Goal: Book appointment/travel/reservation

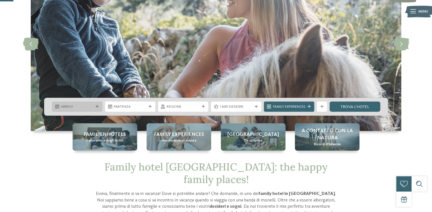
scroll to position [68, 0]
click at [99, 109] on div "Arrivo" at bounding box center [77, 107] width 50 height 10
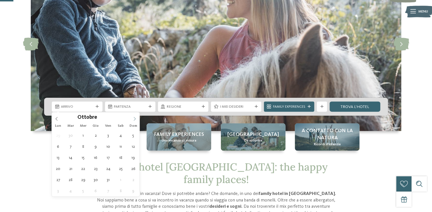
click at [133, 120] on icon at bounding box center [135, 119] width 4 height 4
type div "07.11.2025"
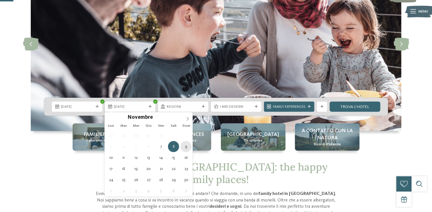
type div "09.11.2025"
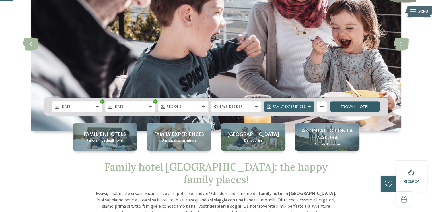
click at [356, 106] on link "trova l’hotel" at bounding box center [355, 107] width 50 height 10
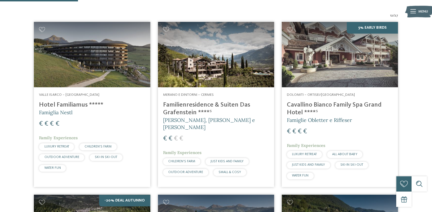
scroll to position [165, 0]
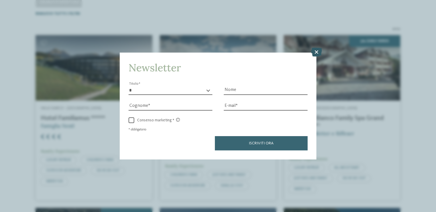
click at [318, 53] on icon at bounding box center [316, 52] width 11 height 9
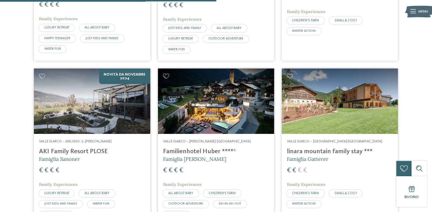
scroll to position [484, 0]
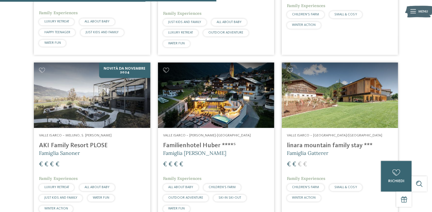
click at [311, 144] on h4 "linara mountain family stay ***" at bounding box center [340, 146] width 106 height 8
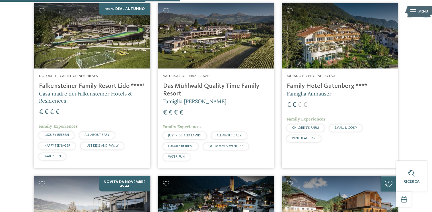
scroll to position [370, 0]
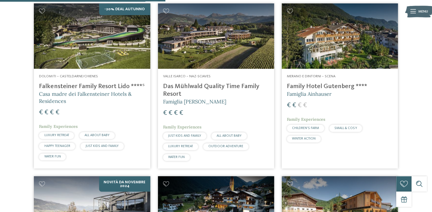
click at [203, 85] on h4 "Das Mühlwald Quality Time Family Resort" at bounding box center [216, 90] width 106 height 15
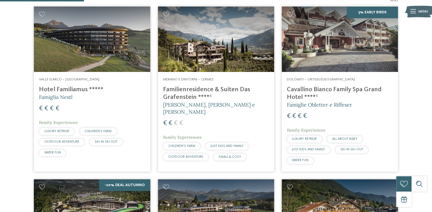
scroll to position [188, 0]
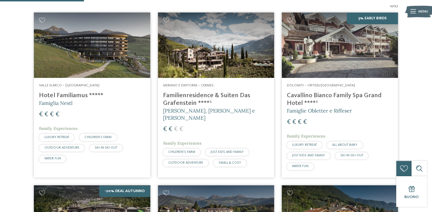
click at [171, 98] on h4 "Familienresidence & Suiten Das Grafenstein ****ˢ" at bounding box center [216, 99] width 106 height 15
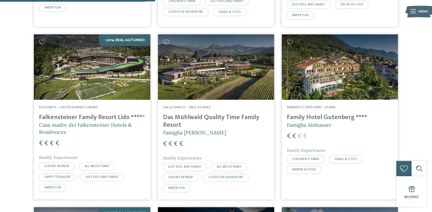
scroll to position [347, 0]
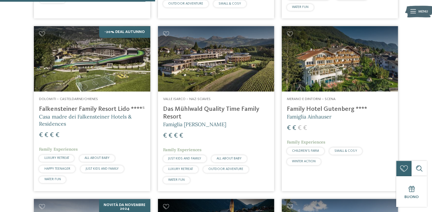
click at [72, 108] on h4 "Falkensteiner Family Resort Lido ****ˢ" at bounding box center [92, 110] width 106 height 8
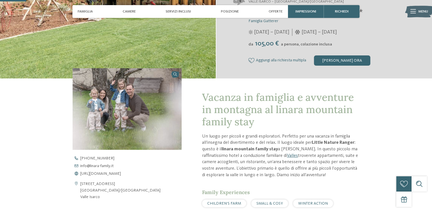
scroll to position [137, 0]
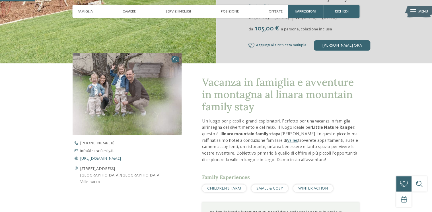
click at [115, 158] on span "https://www.linara-family.it/it" at bounding box center [100, 159] width 41 height 4
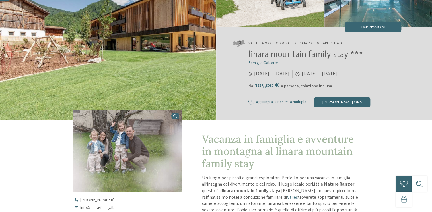
scroll to position [0, 0]
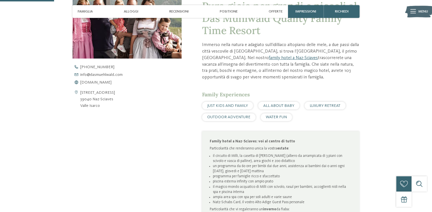
scroll to position [228, 0]
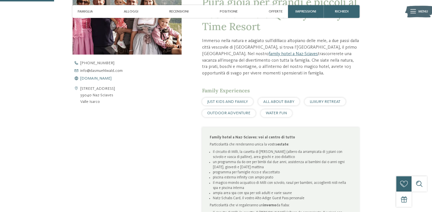
click at [91, 78] on span "www.dasmuehlwald.com" at bounding box center [95, 79] width 31 height 4
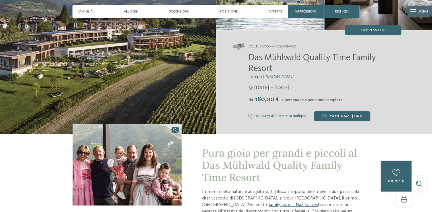
scroll to position [68, 0]
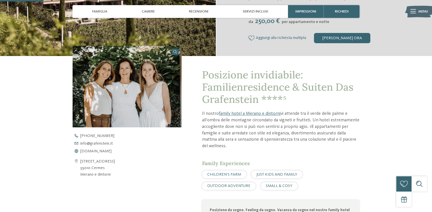
scroll to position [160, 0]
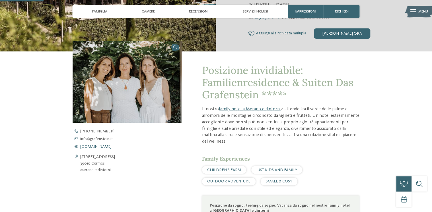
click at [103, 146] on span "www.grafenstein.it" at bounding box center [95, 147] width 31 height 4
click at [145, 10] on span "Camere" at bounding box center [148, 11] width 13 height 4
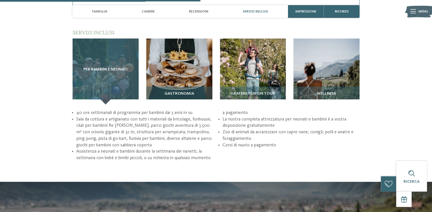
scroll to position [735, 0]
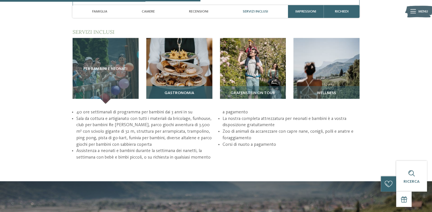
click at [173, 91] on span "Gastronomia" at bounding box center [180, 93] width 30 height 5
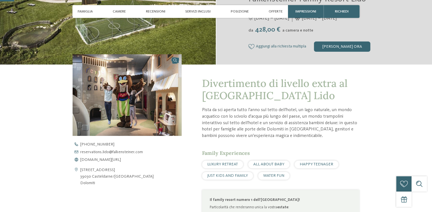
scroll to position [137, 0]
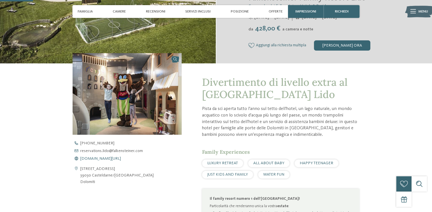
click at [101, 158] on span "[DOMAIN_NAME][URL]" at bounding box center [100, 159] width 41 height 4
